Goal: Navigation & Orientation: Find specific page/section

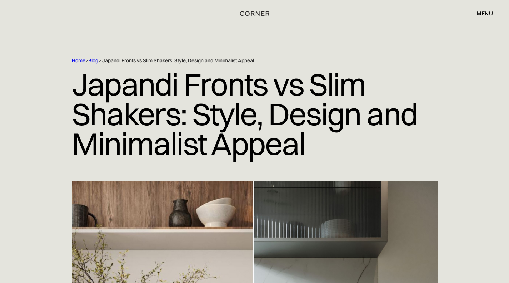
click at [258, 14] on img "home" at bounding box center [254, 13] width 29 height 9
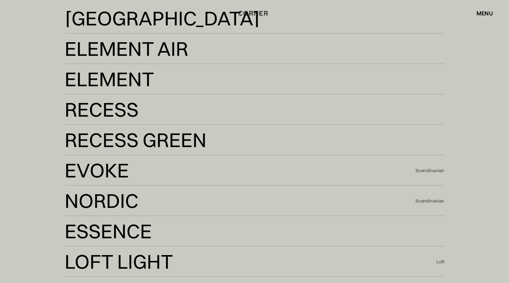
scroll to position [1461, 0]
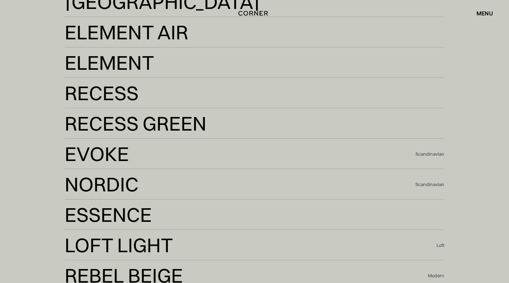
click at [86, 193] on div "Nordic" at bounding box center [100, 201] width 70 height 17
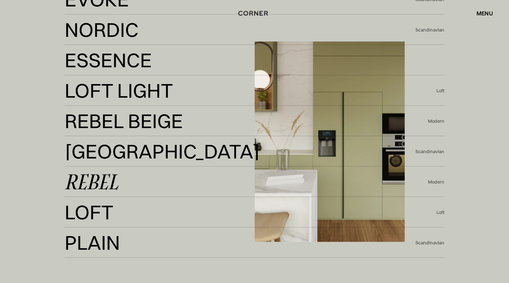
scroll to position [1615, 0]
